Goal: Book appointment/travel/reservation

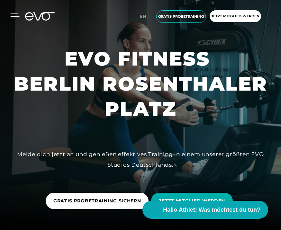
click at [15, 19] on icon at bounding box center [15, 16] width 9 height 5
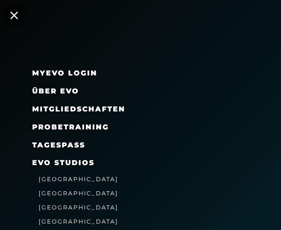
click at [42, 146] on link "TAGESPASS" at bounding box center [58, 145] width 53 height 9
click at [54, 195] on div "[GEOGRAPHIC_DATA]" at bounding box center [79, 193] width 80 height 10
click at [72, 110] on span "Mitgliedschaften" at bounding box center [78, 109] width 93 height 9
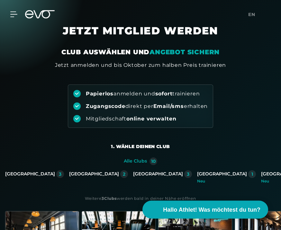
scroll to position [8, 0]
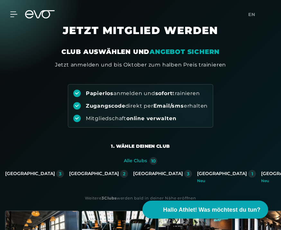
click at [55, 175] on div "[GEOGRAPHIC_DATA]" at bounding box center [30, 174] width 50 height 6
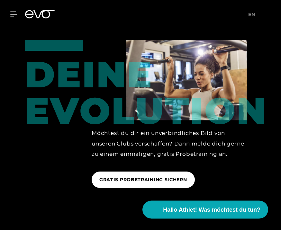
scroll to position [785, 0]
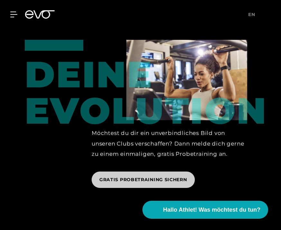
click at [169, 183] on span "GRATIS PROBETRAINING SICHERN" at bounding box center [143, 179] width 88 height 7
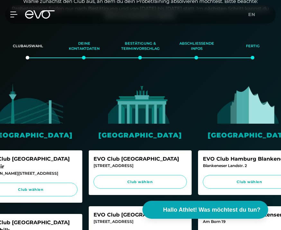
scroll to position [0, 27]
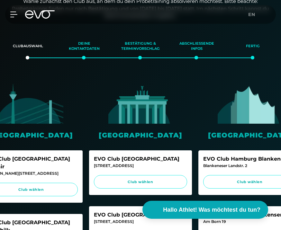
click at [131, 121] on img at bounding box center [140, 103] width 64 height 40
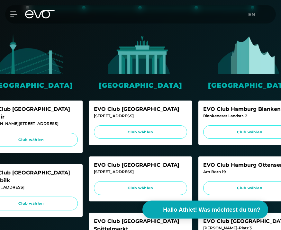
scroll to position [130, 0]
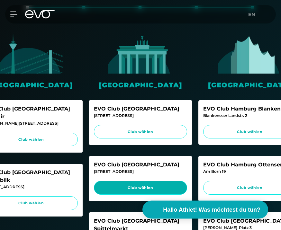
click at [138, 188] on span "Club wählen" at bounding box center [140, 187] width 81 height 5
